Goal: Find specific page/section: Find specific page/section

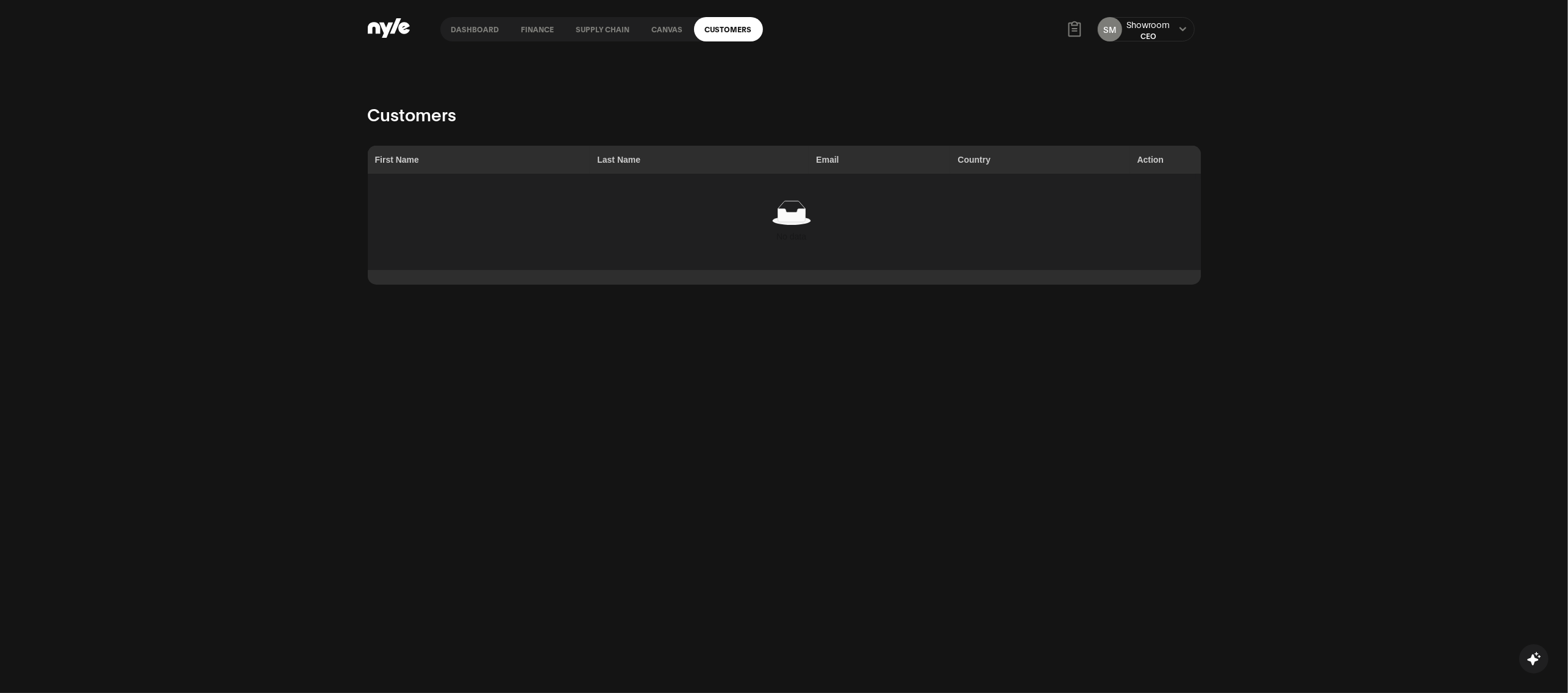
click at [783, 224] on icon at bounding box center [791, 212] width 39 height 25
click at [732, 29] on link "Customers" at bounding box center [728, 29] width 69 height 25
